Goal: Information Seeking & Learning: Learn about a topic

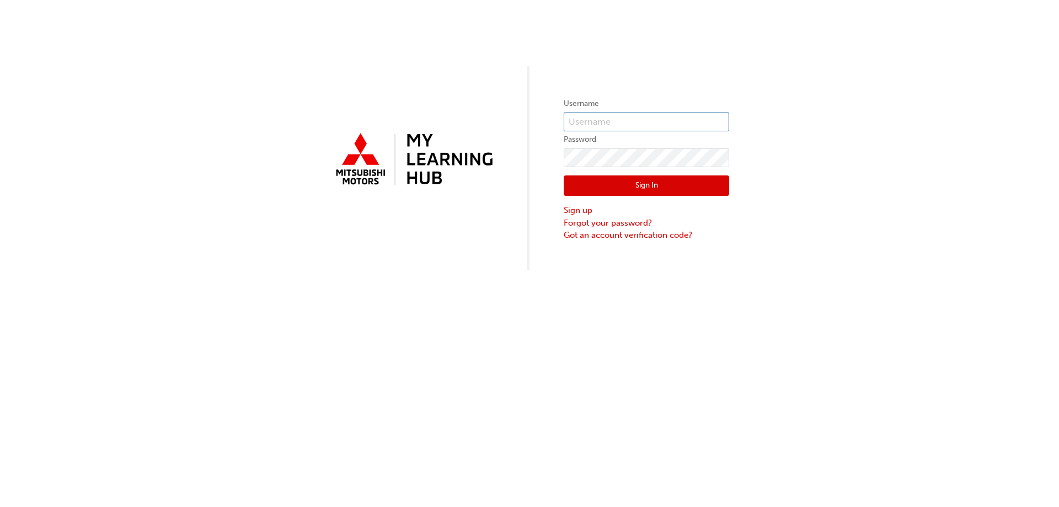
type input "0005837336"
click at [635, 186] on button "Sign In" at bounding box center [645, 185] width 165 height 21
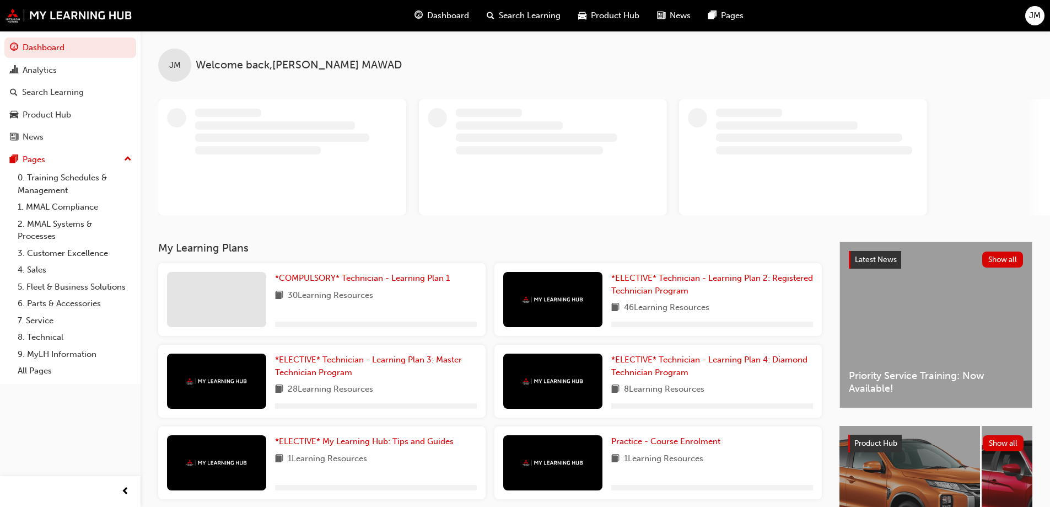
scroll to position [55, 0]
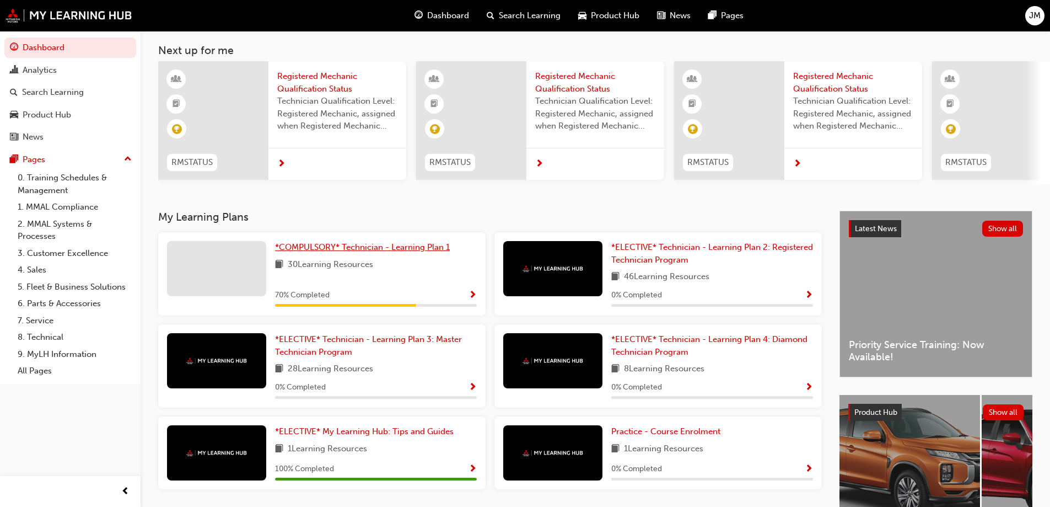
click at [338, 252] on span "*COMPULSORY* Technician - Learning Plan 1" at bounding box center [362, 247] width 175 height 10
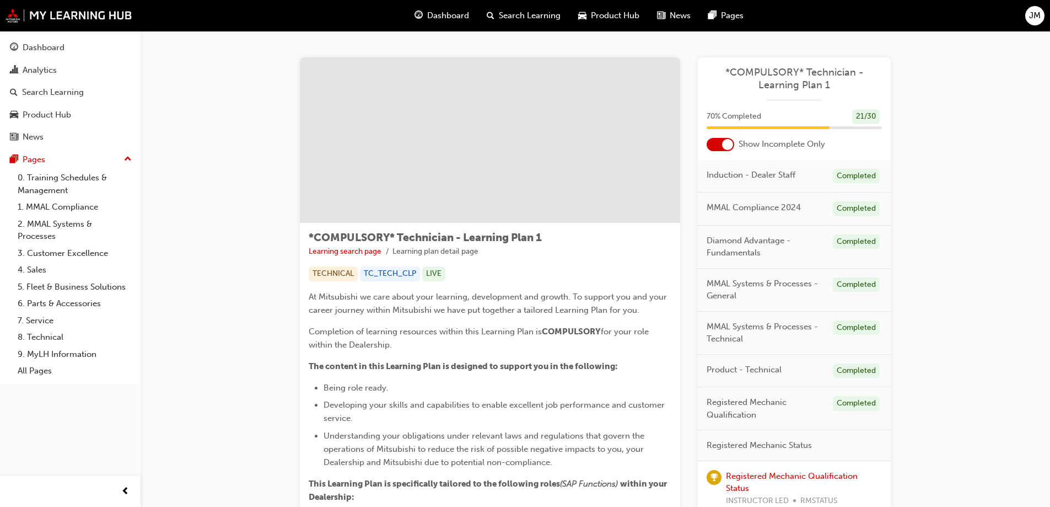
click at [722, 146] on div at bounding box center [721, 144] width 28 height 13
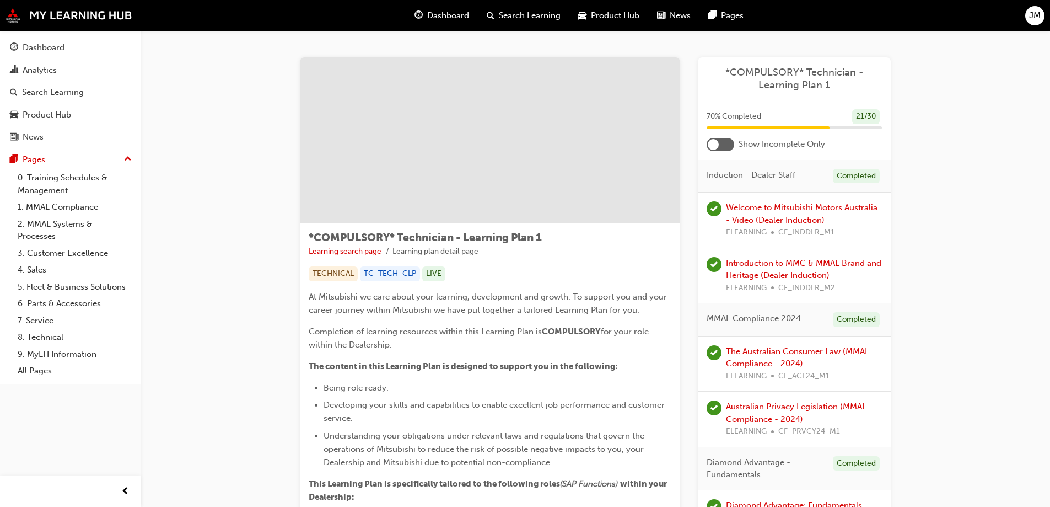
click at [722, 146] on div at bounding box center [721, 144] width 28 height 13
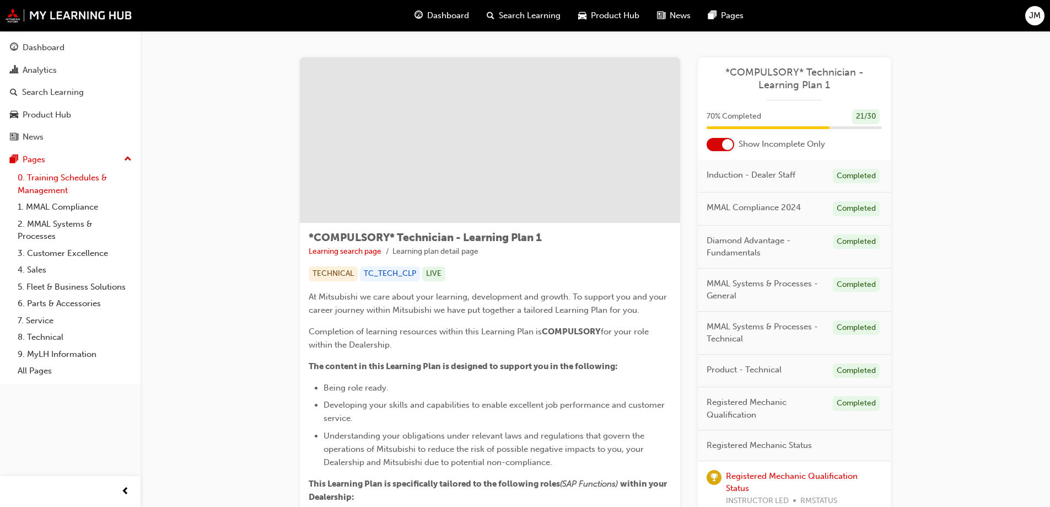
click at [51, 184] on link "0. Training Schedules & Management" at bounding box center [74, 183] width 123 height 29
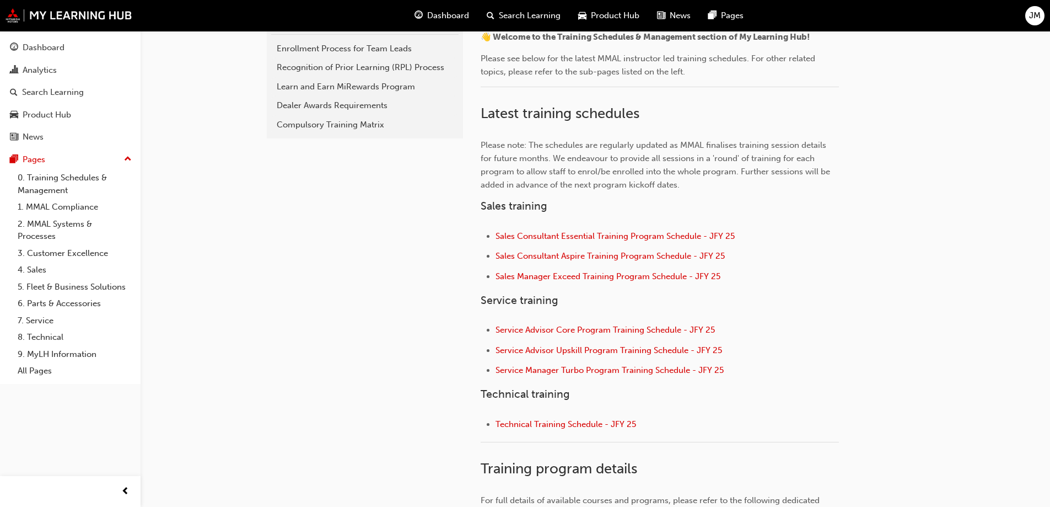
scroll to position [486, 0]
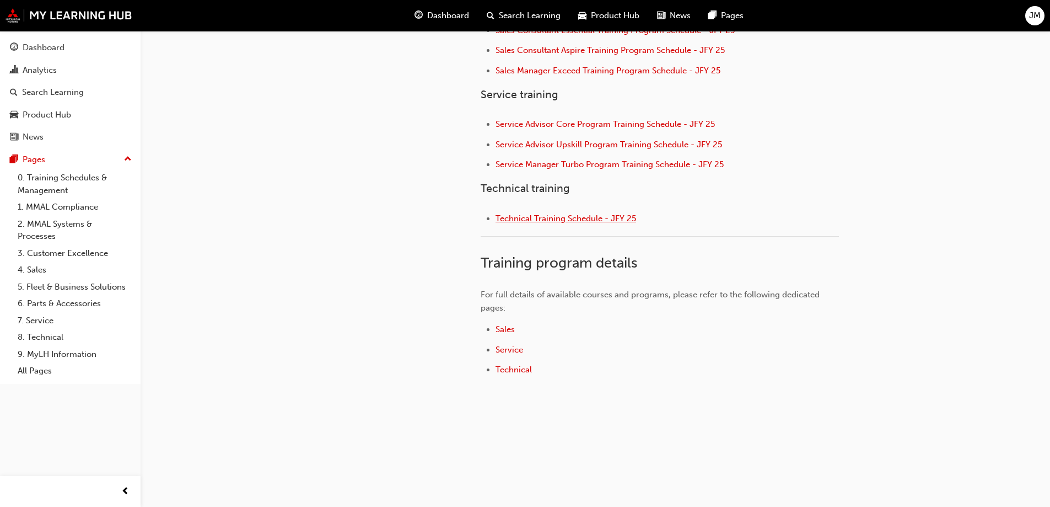
click at [565, 218] on span "Technical Training Schedule - JFY 25" at bounding box center [566, 218] width 141 height 10
